Goal: Task Accomplishment & Management: Manage account settings

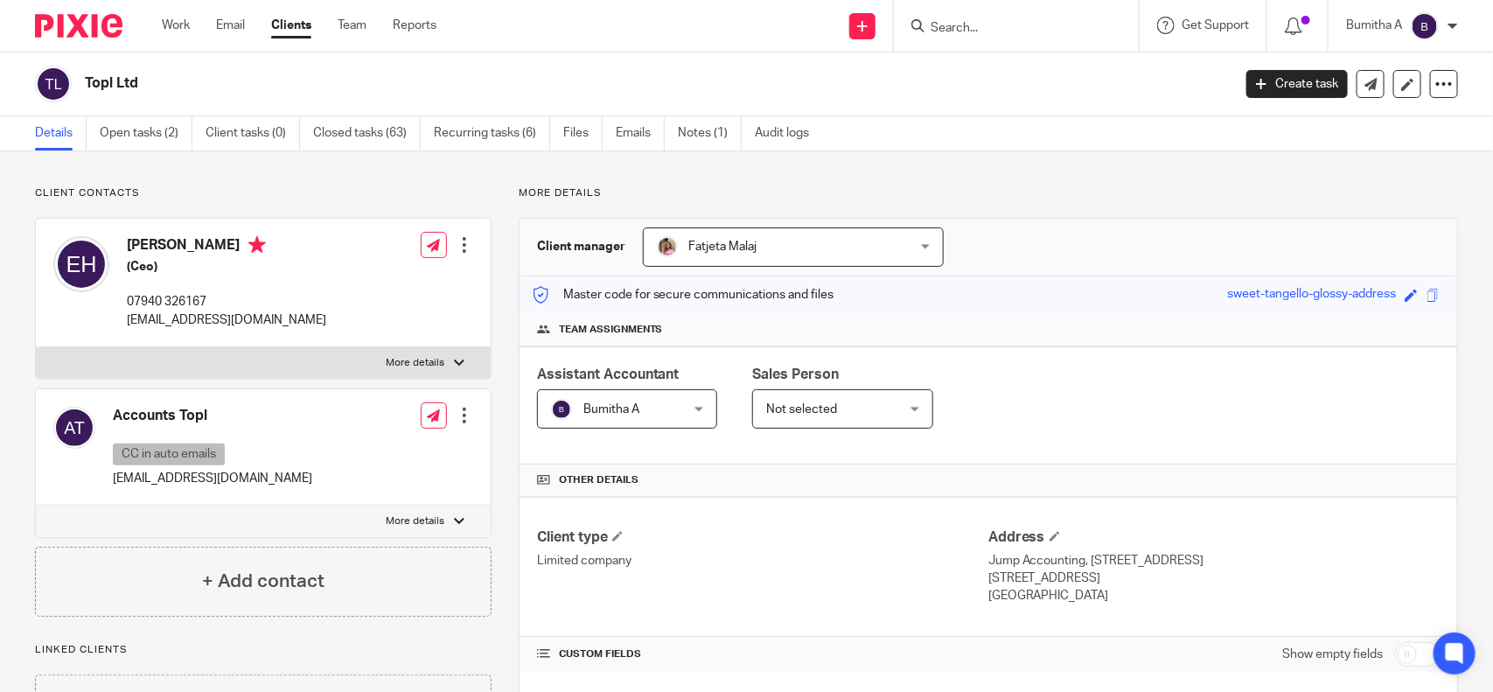
click at [952, 21] on input "Search" at bounding box center [1007, 29] width 157 height 16
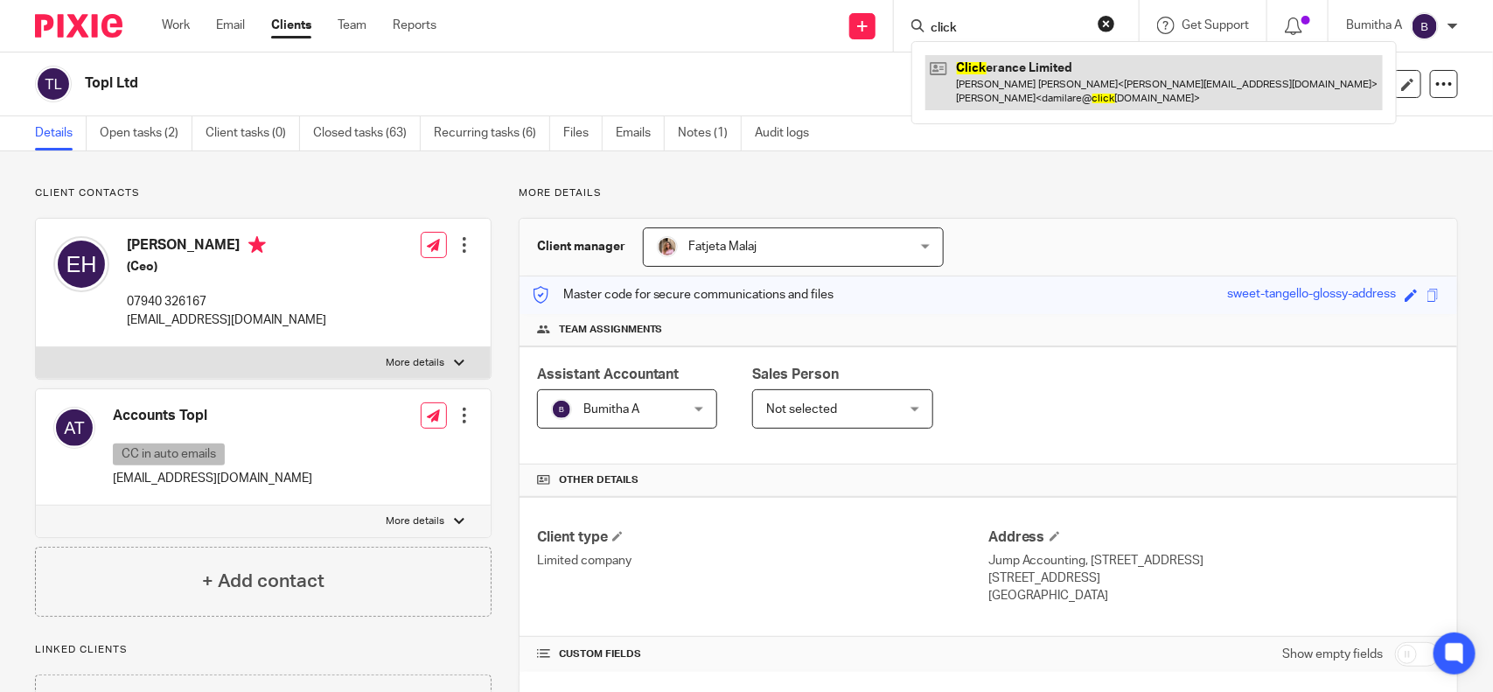
type input "click"
click at [1002, 90] on link at bounding box center [1153, 82] width 457 height 54
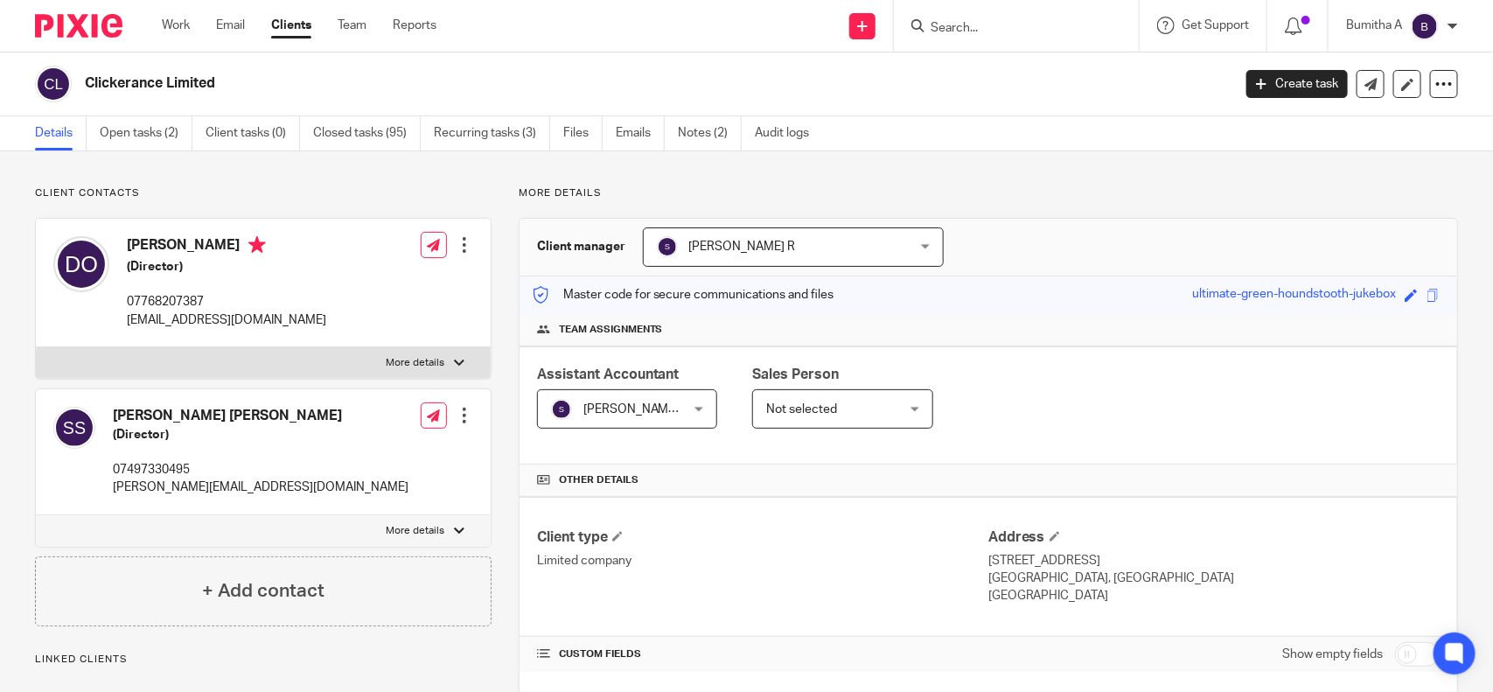
scroll to position [547, 0]
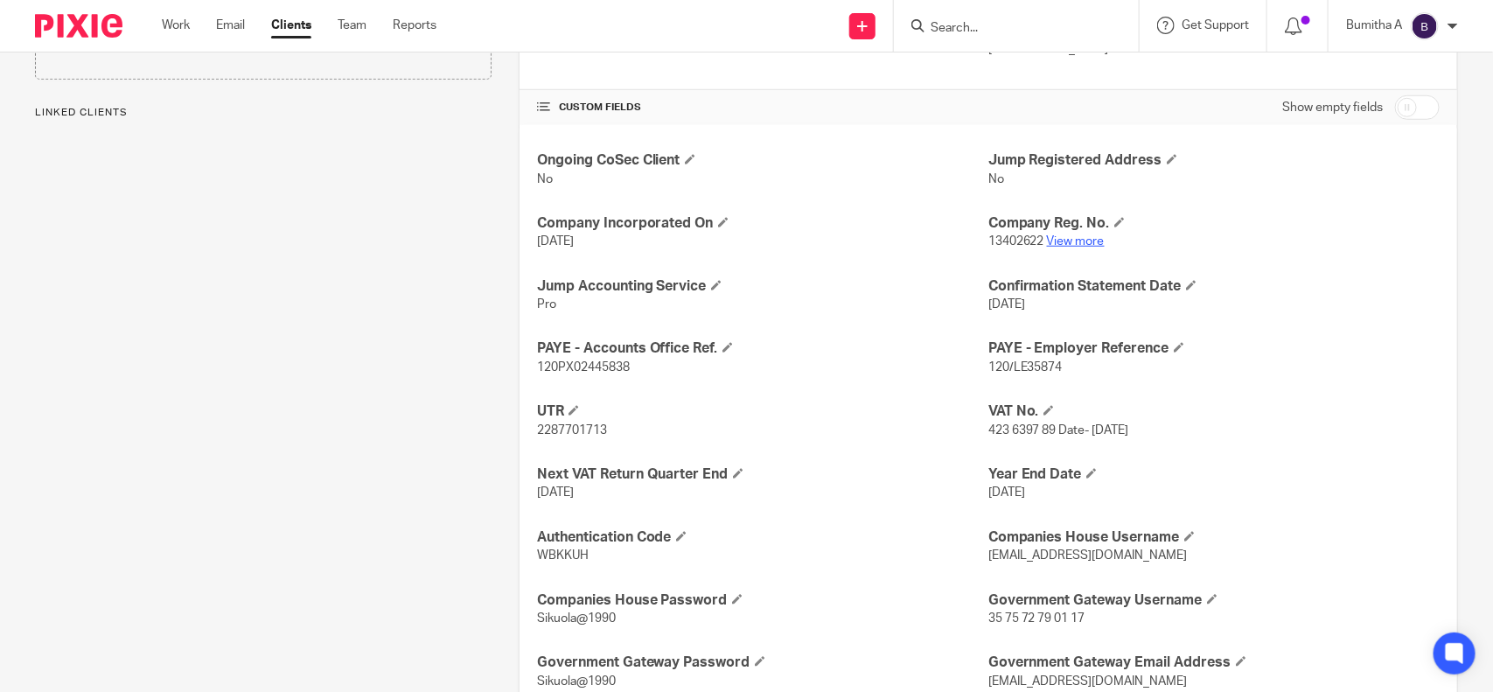
click at [1050, 246] on link "View more" at bounding box center [1076, 241] width 58 height 12
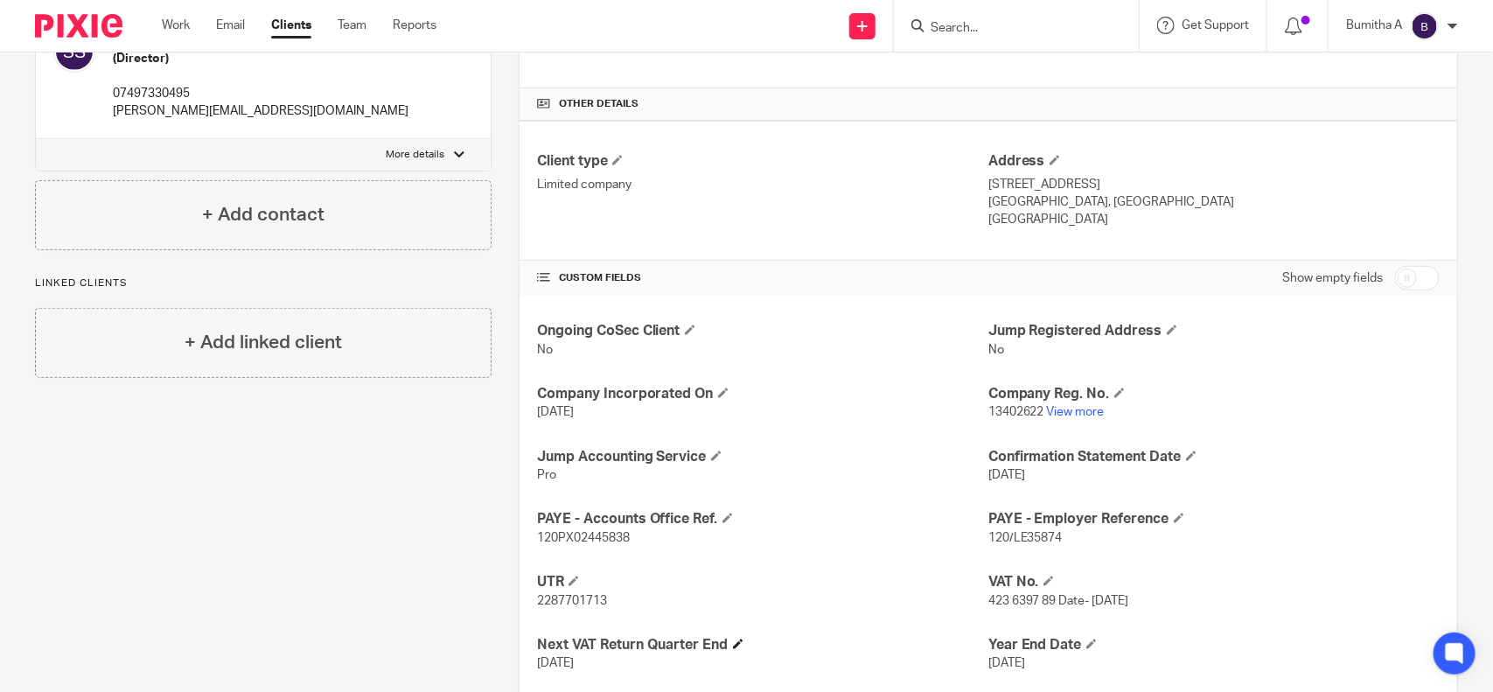
scroll to position [377, 0]
click at [950, 31] on input "Search" at bounding box center [1007, 29] width 157 height 16
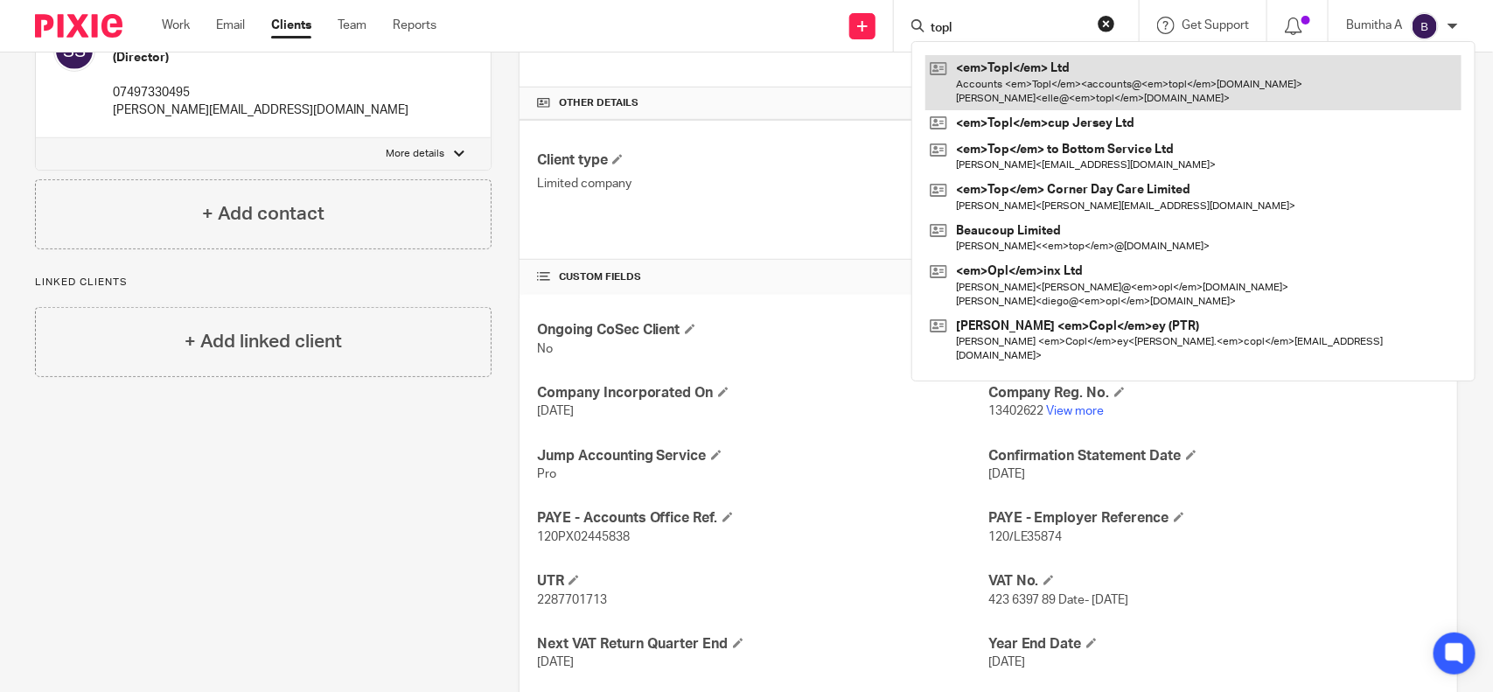
type input "topl"
click at [1046, 75] on link at bounding box center [1193, 82] width 536 height 54
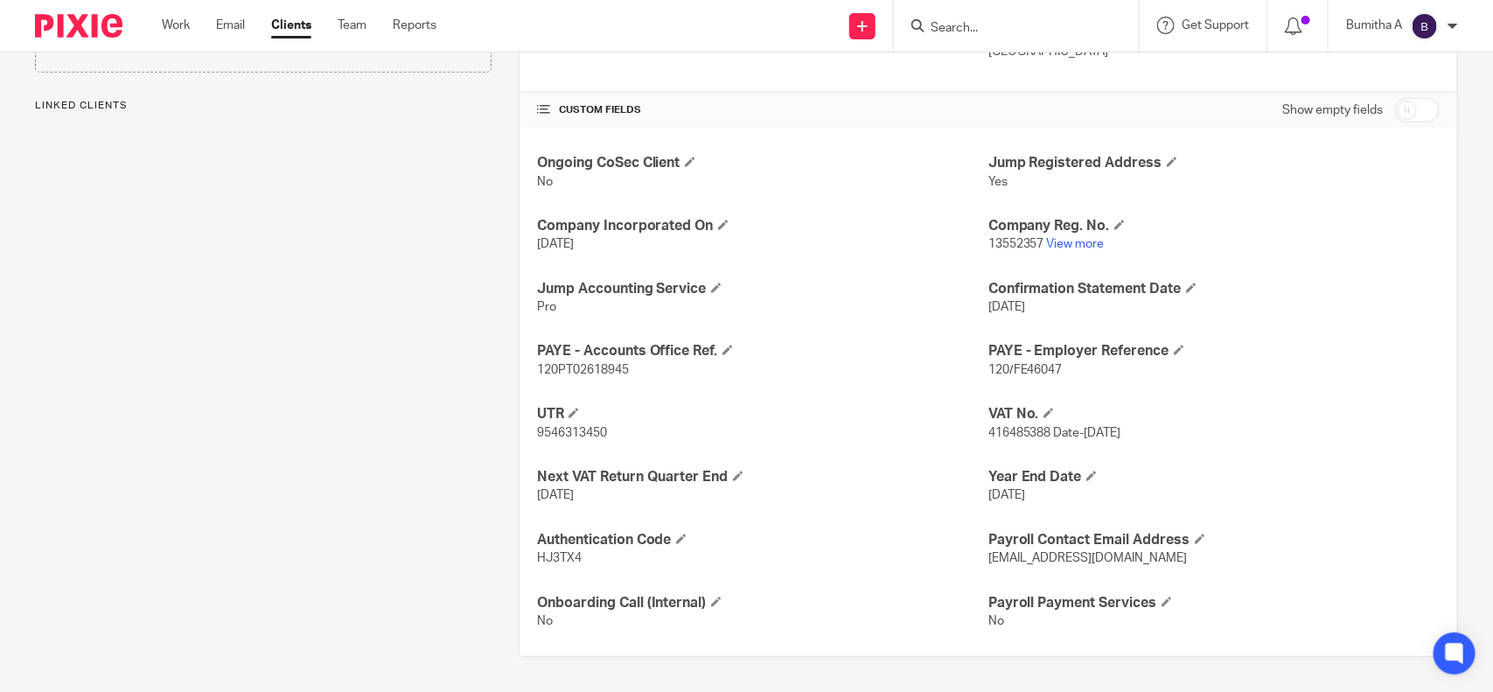
scroll to position [547, 0]
click at [1068, 245] on link "View more" at bounding box center [1076, 244] width 58 height 12
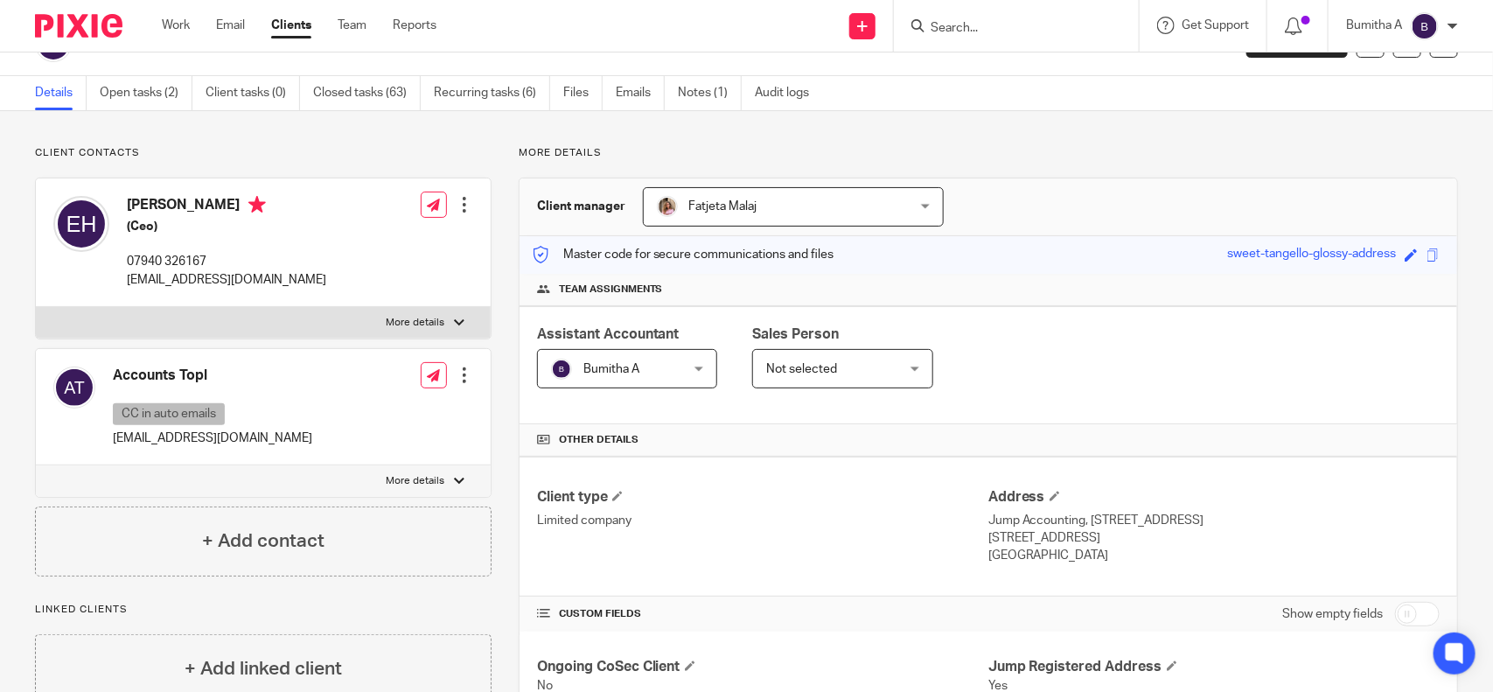
scroll to position [0, 0]
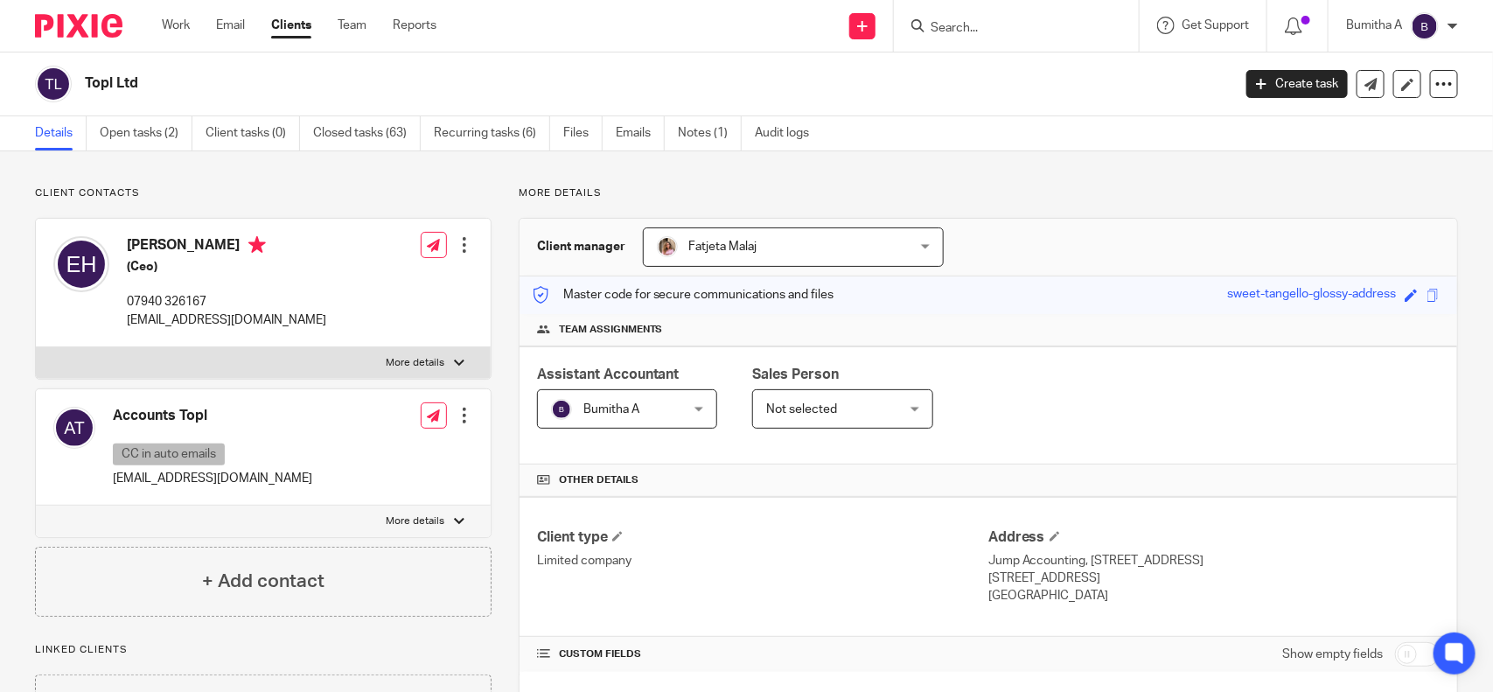
click at [1443, 24] on div "Bumitha A" at bounding box center [1402, 26] width 112 height 28
click at [1388, 74] on span "My profile" at bounding box center [1385, 69] width 54 height 12
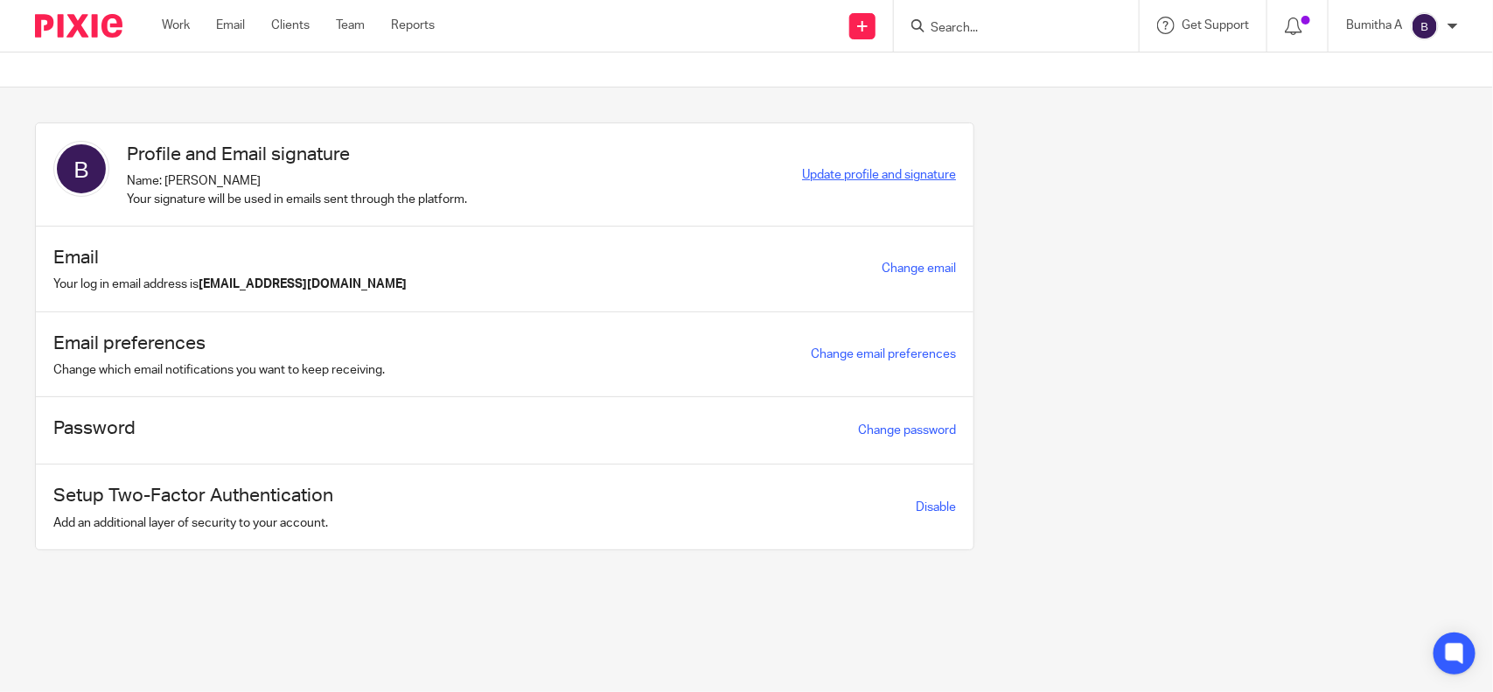
click at [853, 173] on span "Update profile and signature" at bounding box center [879, 175] width 154 height 12
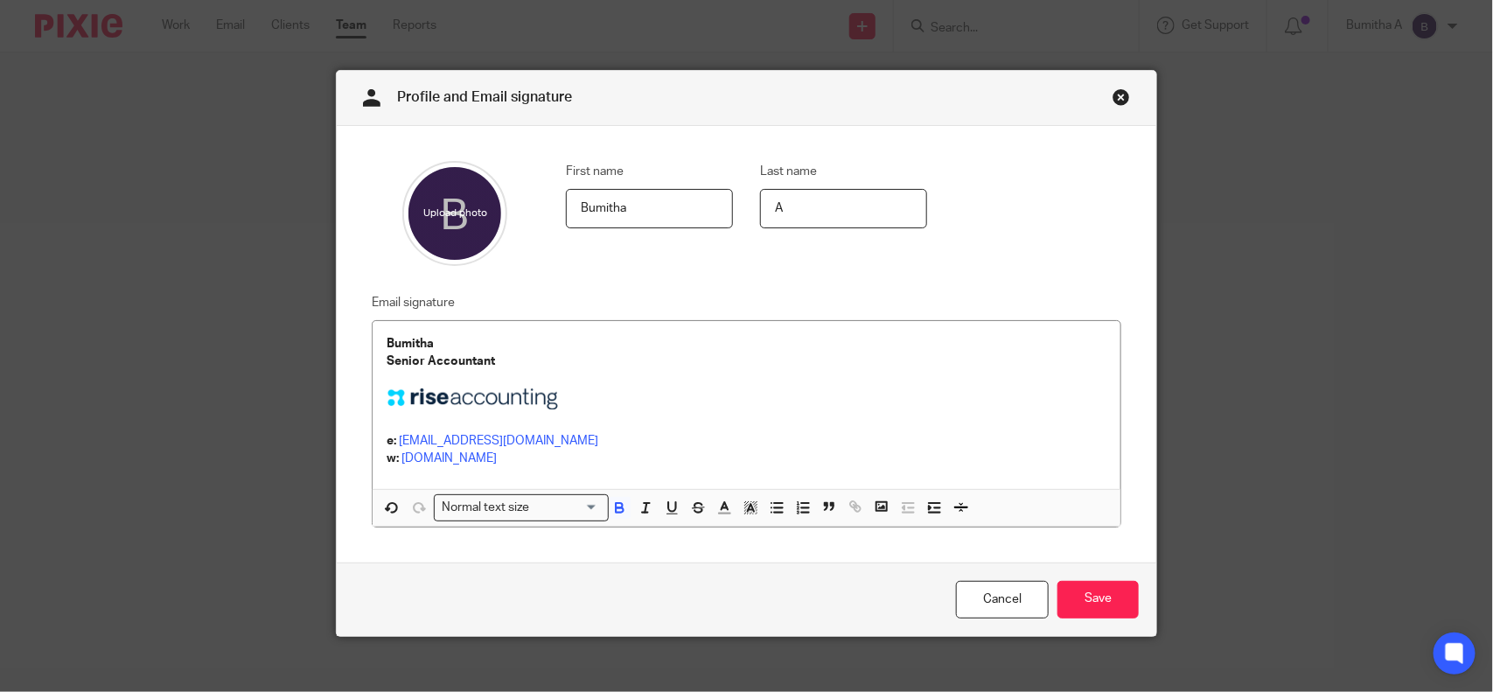
scroll to position [17, 0]
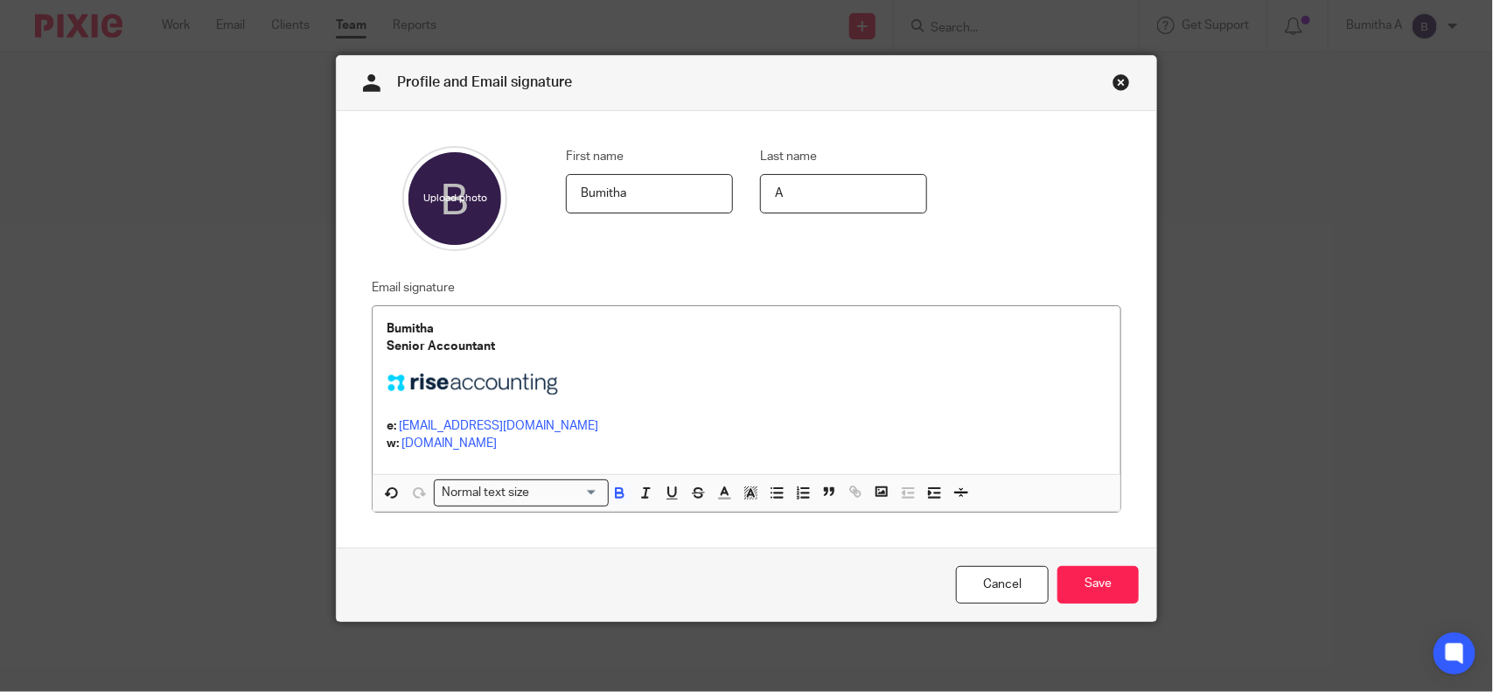
click at [1113, 77] on link "Close this dialog window" at bounding box center [1121, 85] width 17 height 24
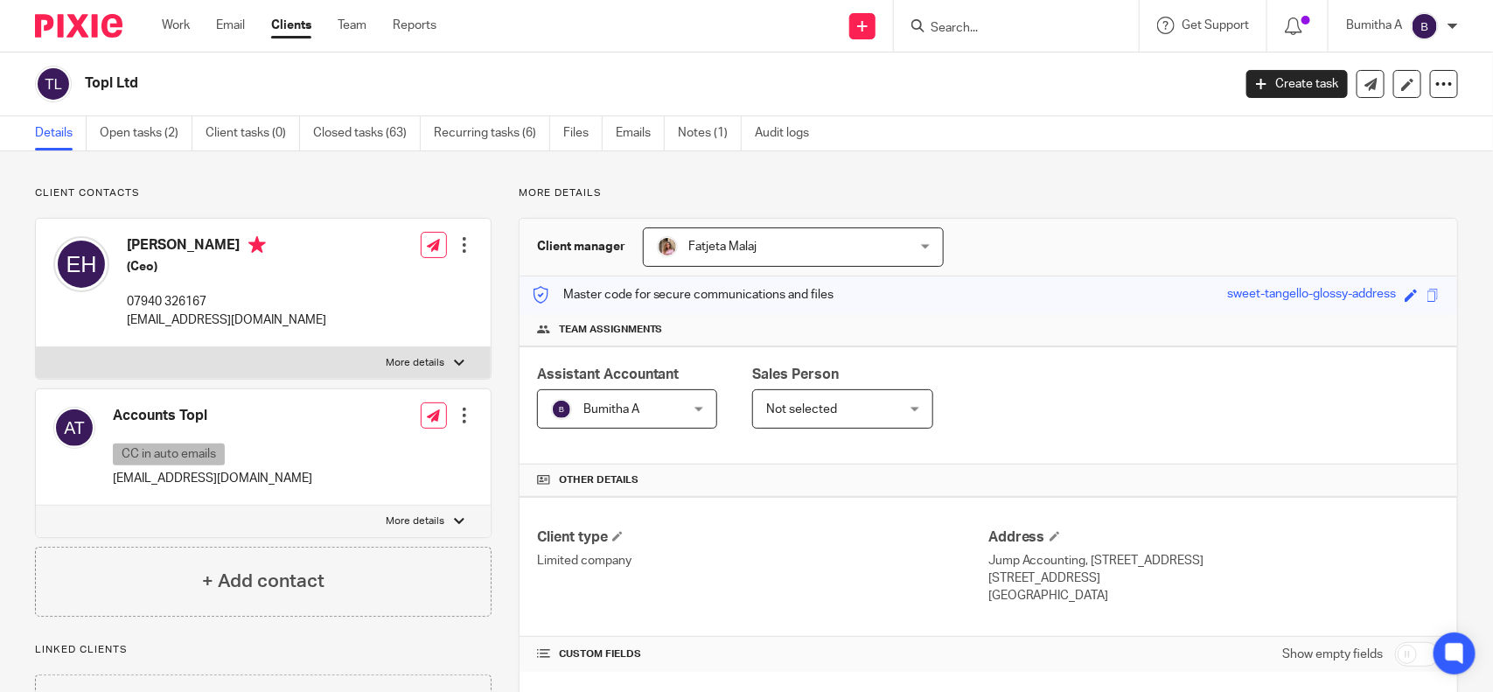
click at [1436, 20] on img at bounding box center [1425, 26] width 28 height 28
click at [1419, 99] on span "Email integration" at bounding box center [1403, 94] width 91 height 12
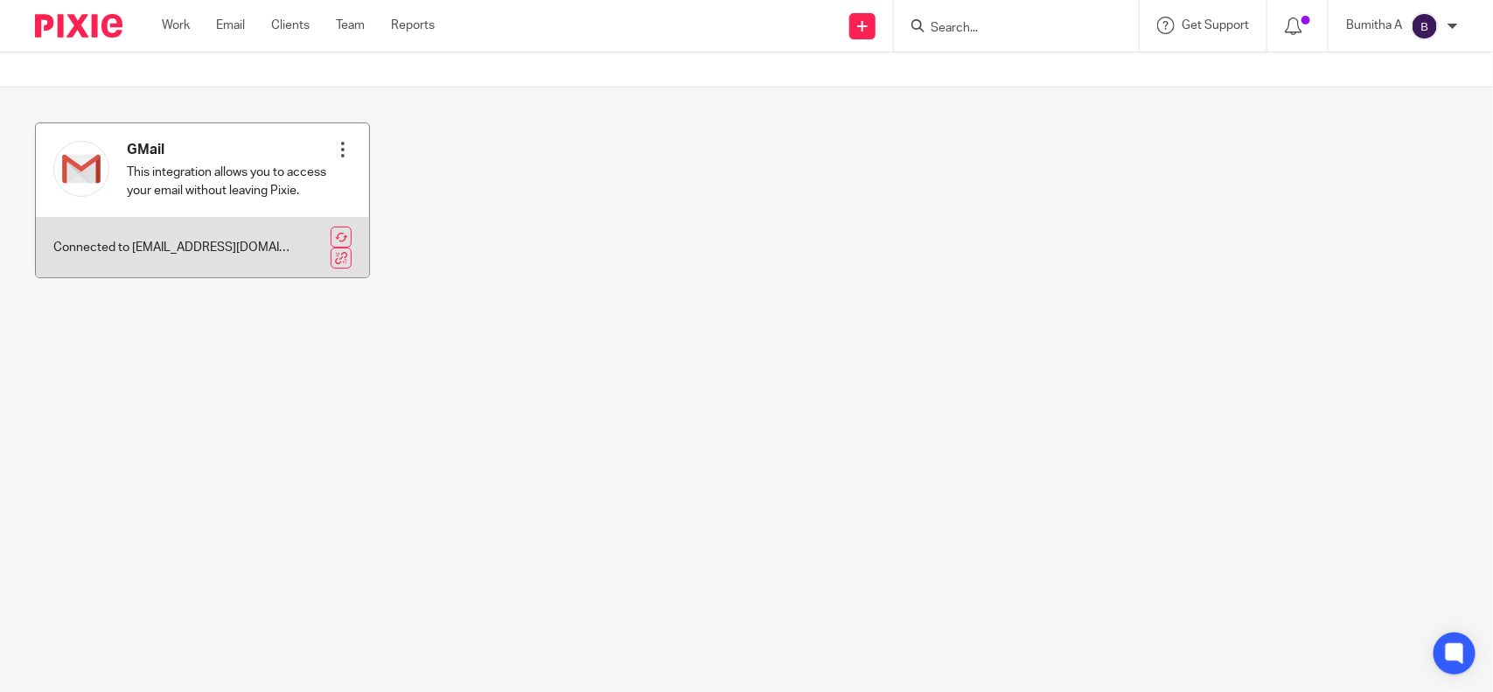
click at [335, 151] on div at bounding box center [342, 149] width 17 height 17
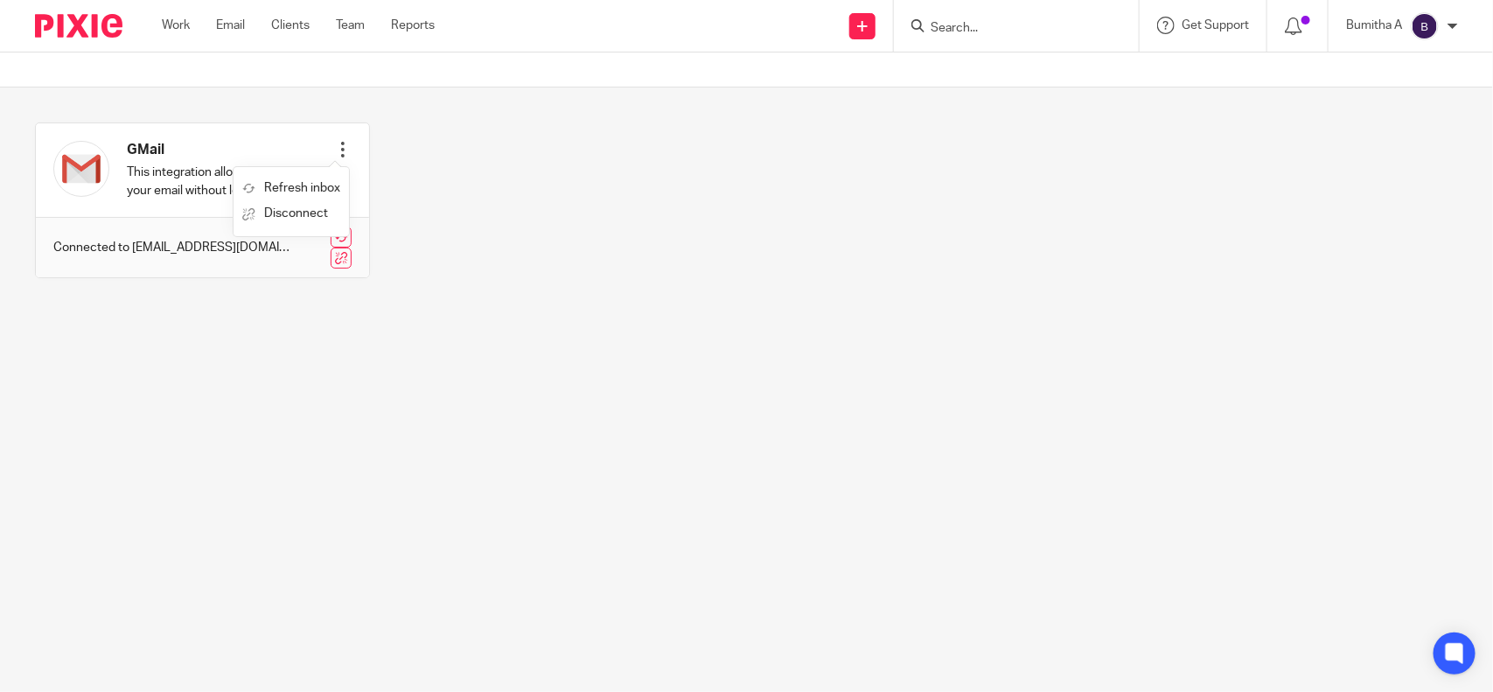
click at [395, 425] on main "GMail This integration allows you to access your email without leaving Pixie. R…" at bounding box center [746, 346] width 1493 height 692
click at [302, 24] on link "Clients" at bounding box center [290, 25] width 38 height 17
